Goal: Task Accomplishment & Management: Use online tool/utility

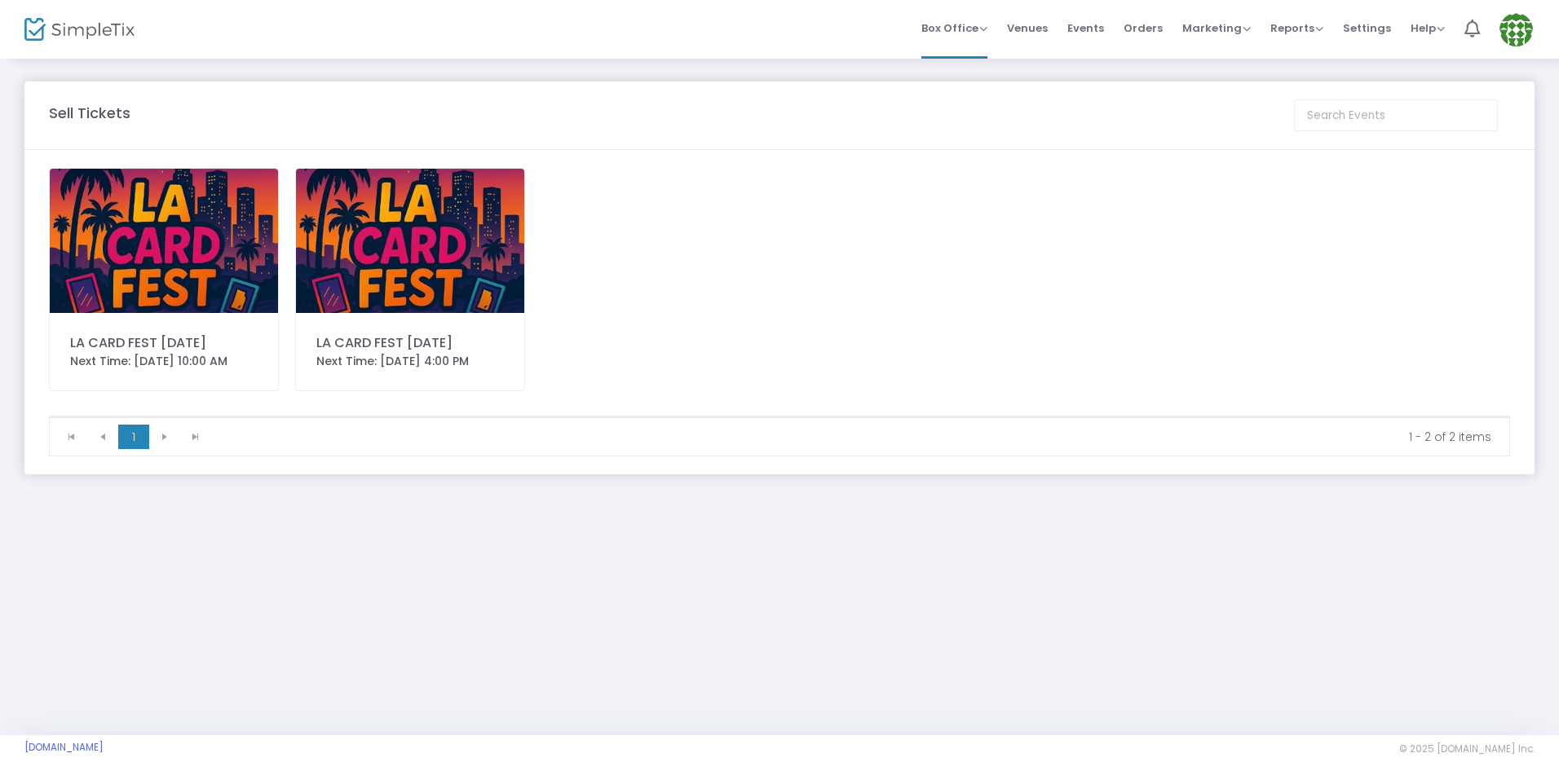
click at [419, 278] on img at bounding box center [410, 240] width 228 height 144
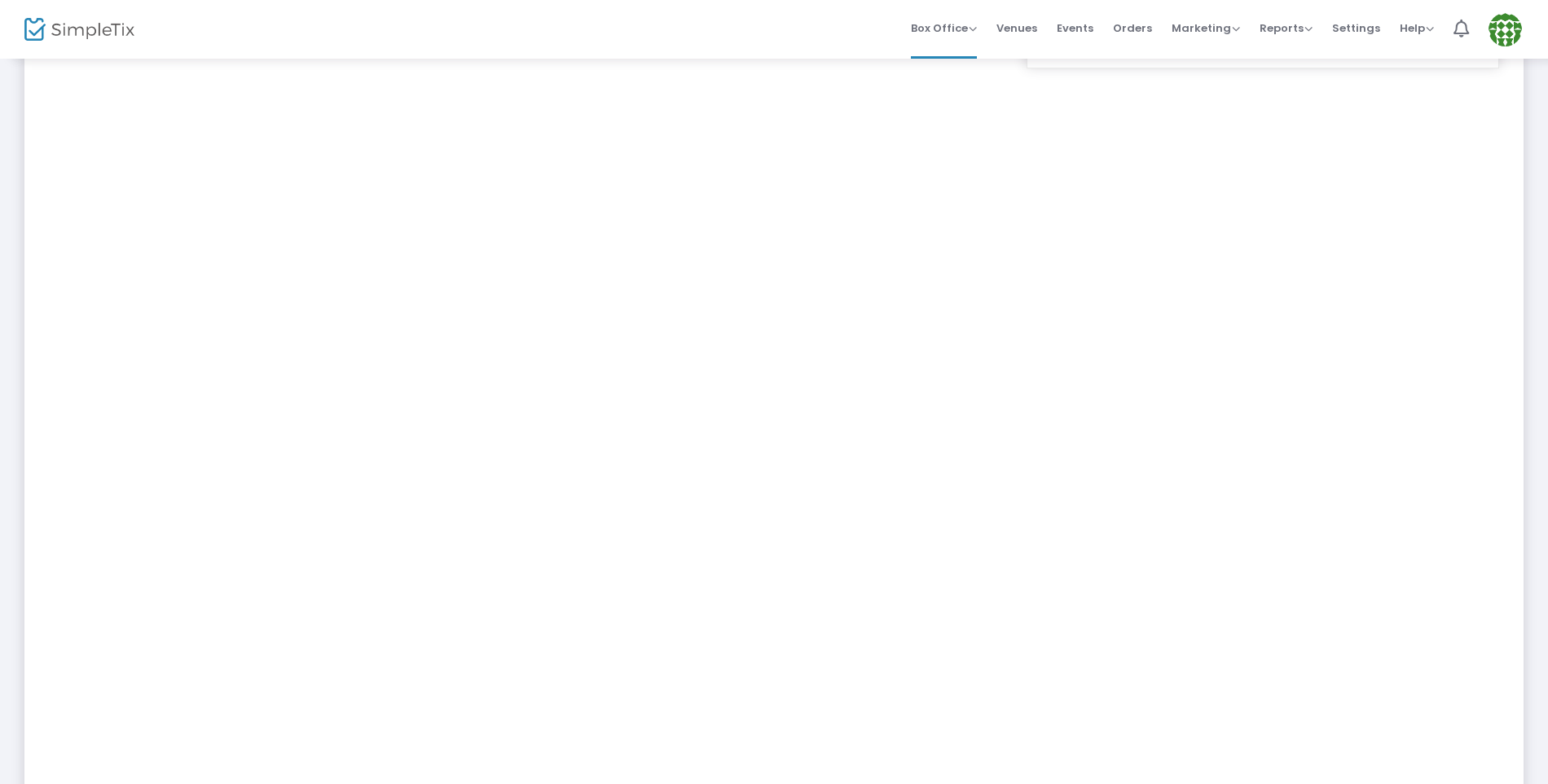
scroll to position [114, 0]
